Goal: Navigation & Orientation: Find specific page/section

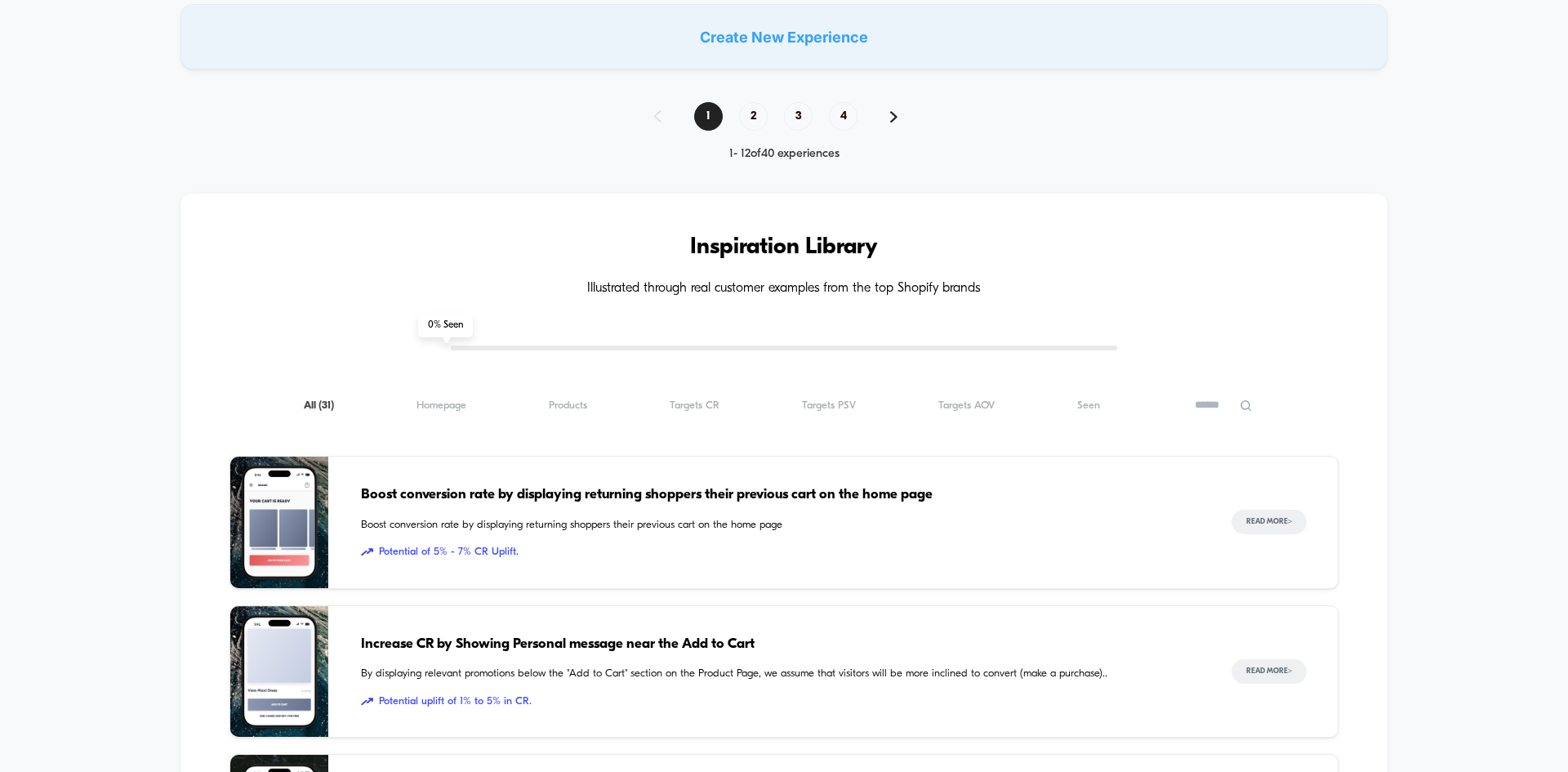
scroll to position [1388, 0]
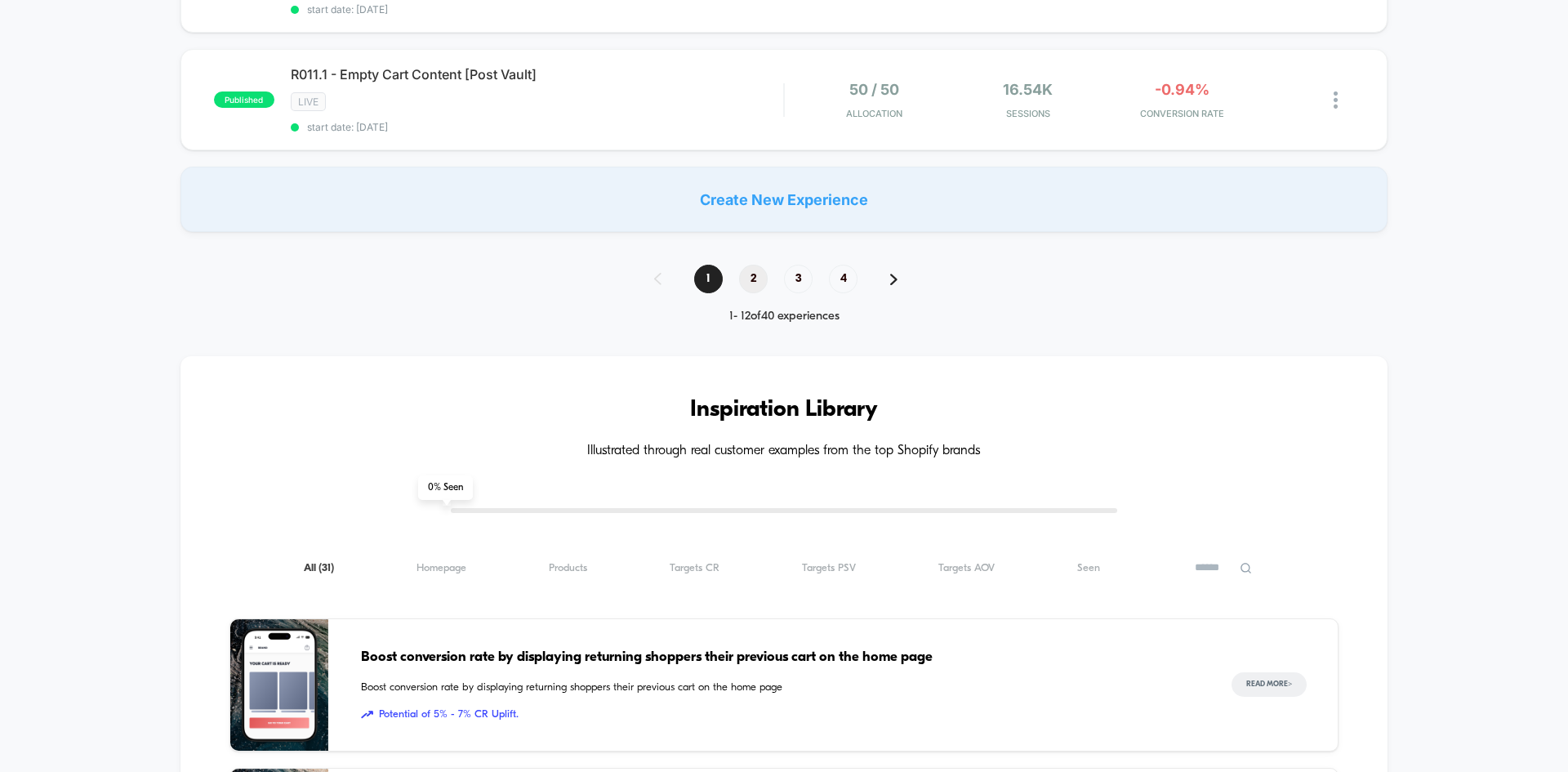
click at [755, 277] on span "2" at bounding box center [753, 278] width 29 height 29
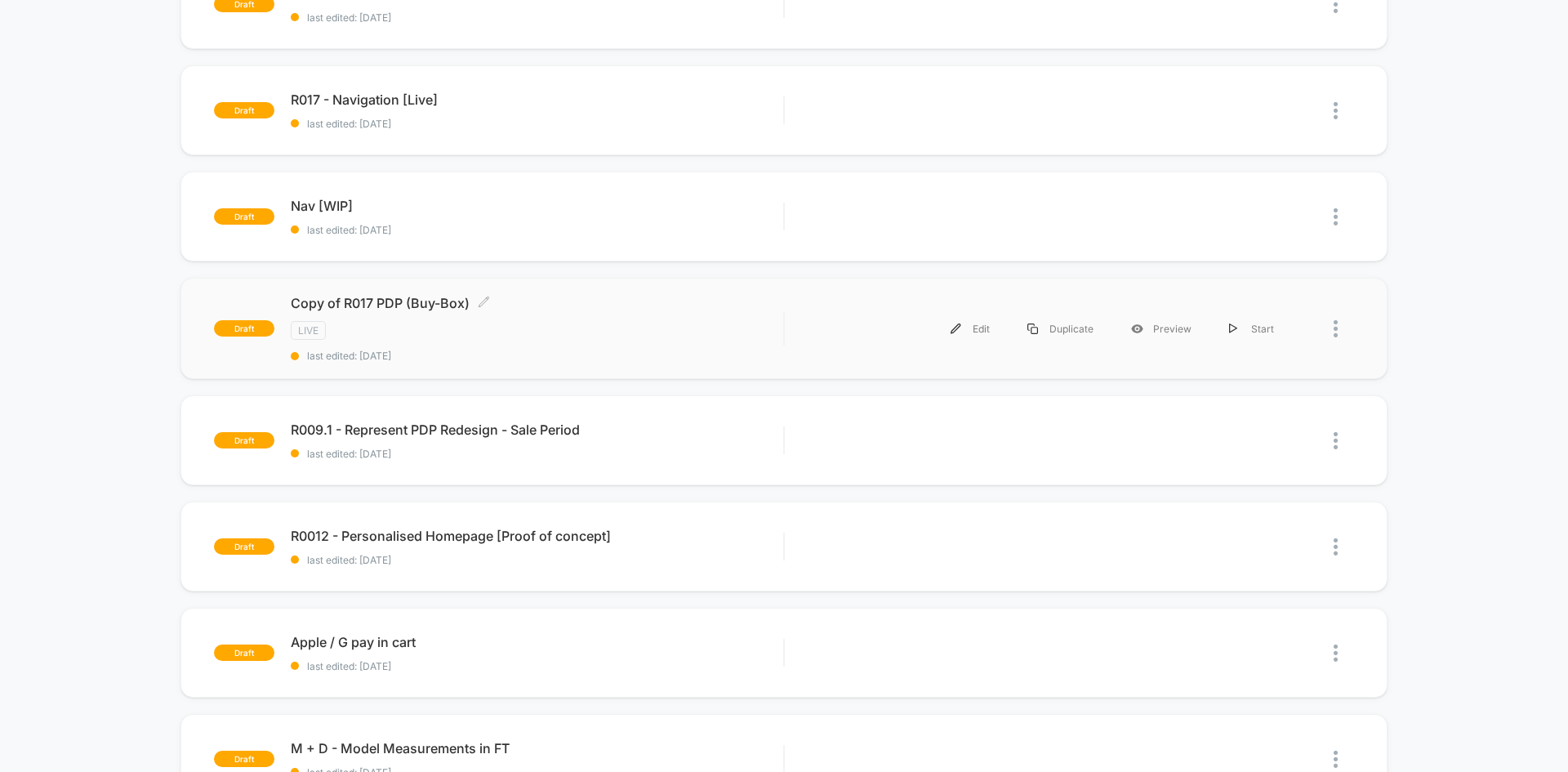
scroll to position [980, 0]
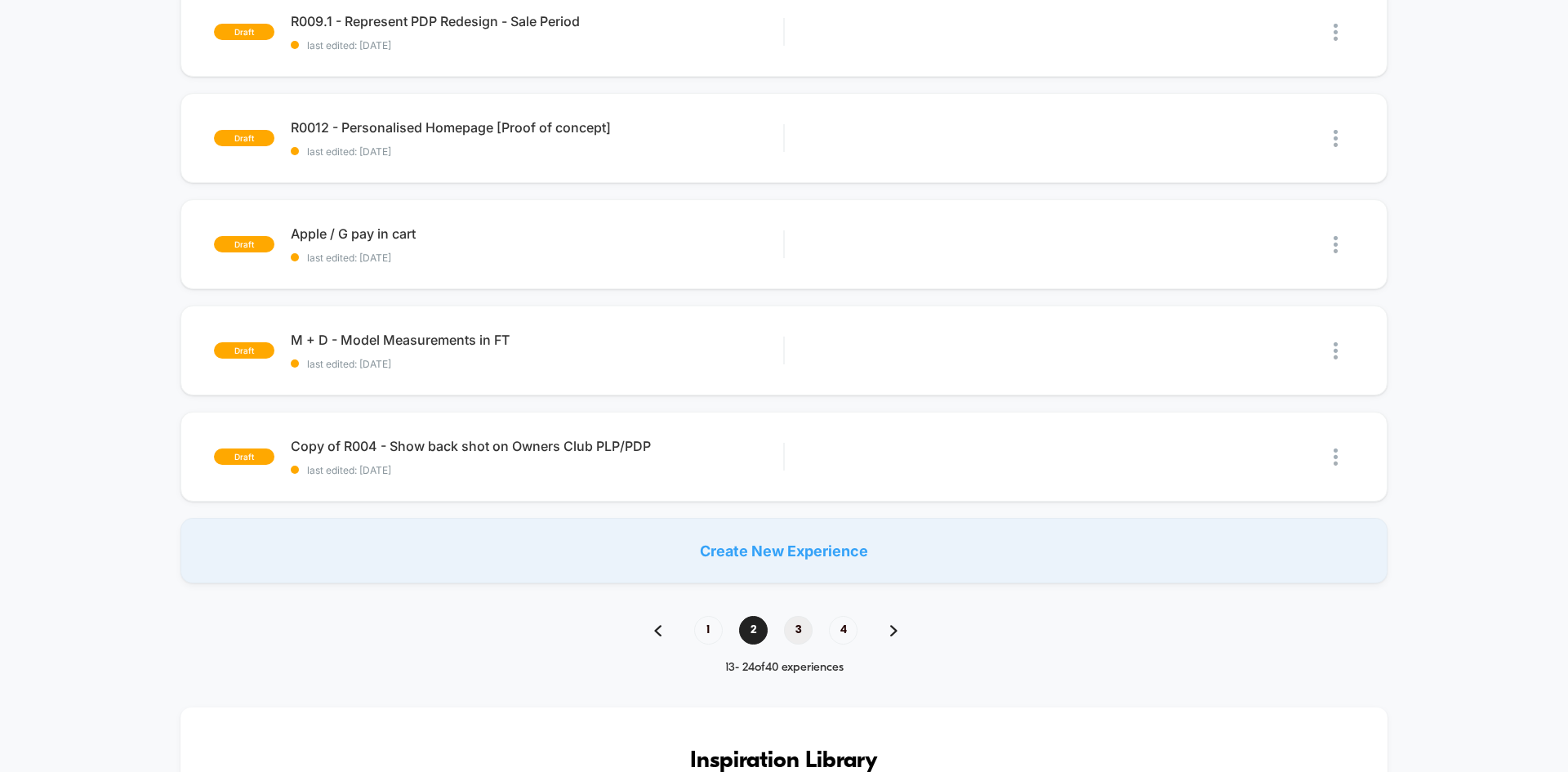
click at [795, 630] on span "3" at bounding box center [798, 630] width 29 height 29
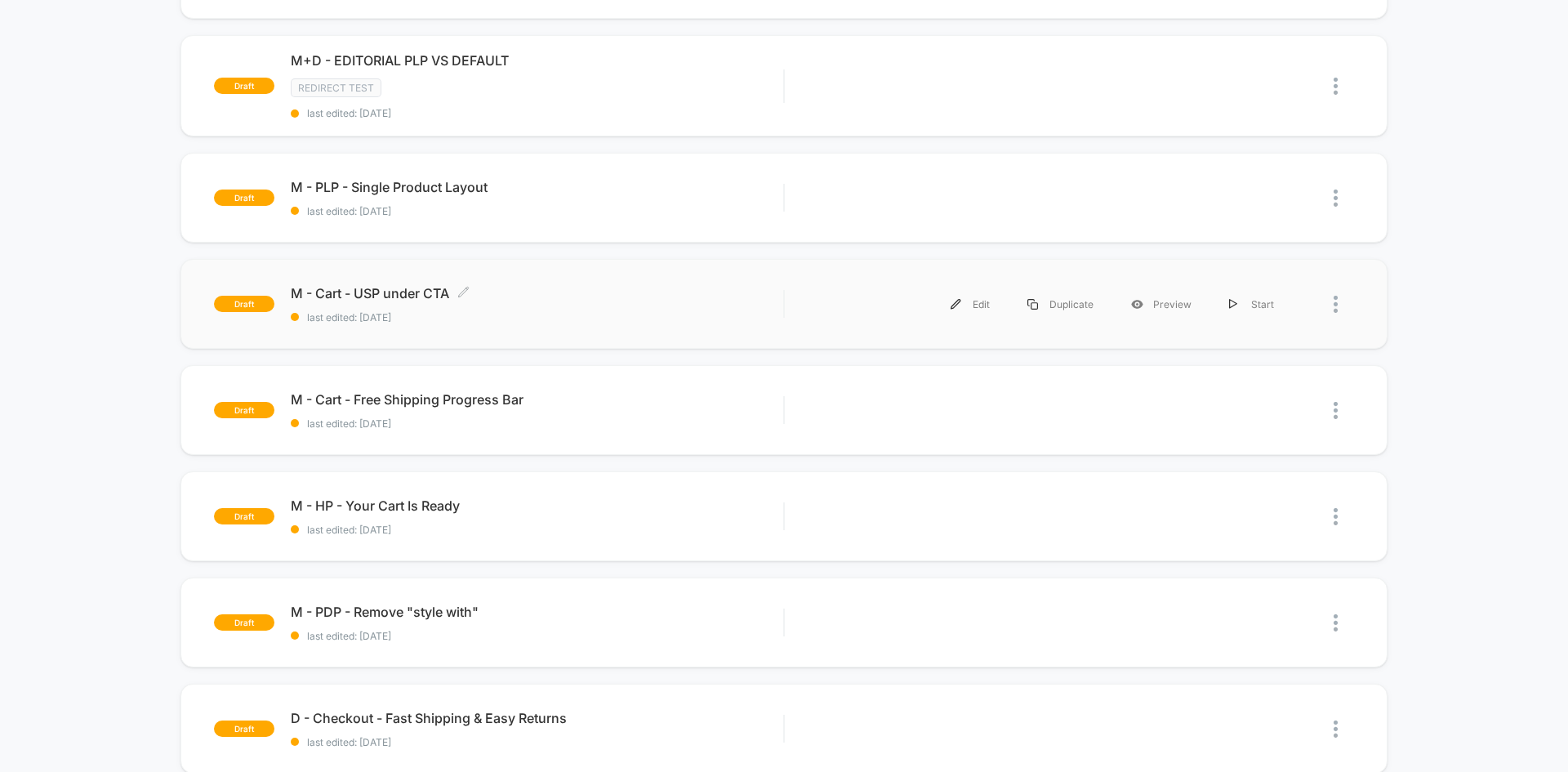
scroll to position [1144, 0]
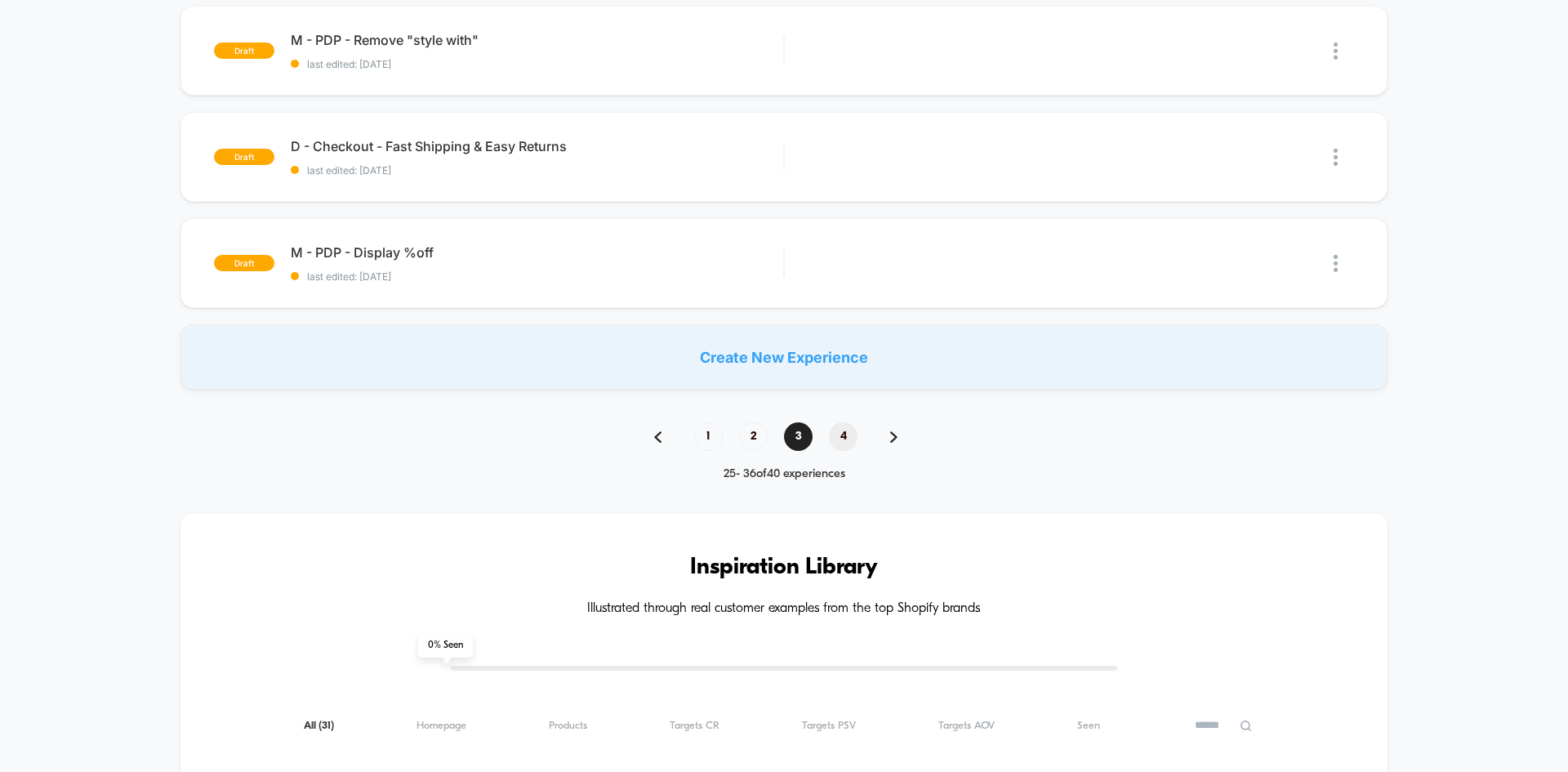
click at [842, 445] on span "4" at bounding box center [843, 436] width 29 height 29
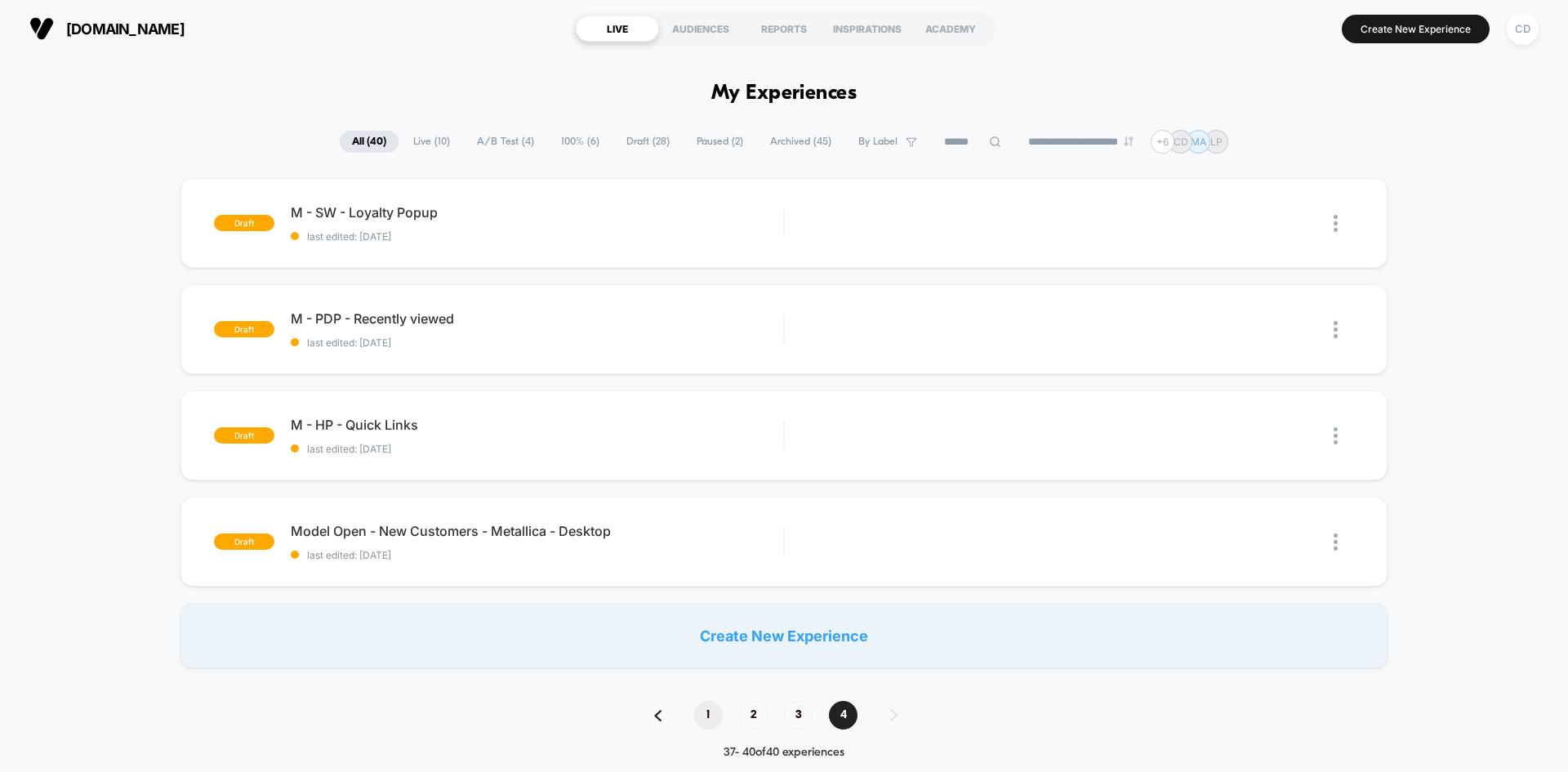
click at [708, 717] on span "1" at bounding box center [708, 714] width 29 height 29
